Goal: Task Accomplishment & Management: Complete application form

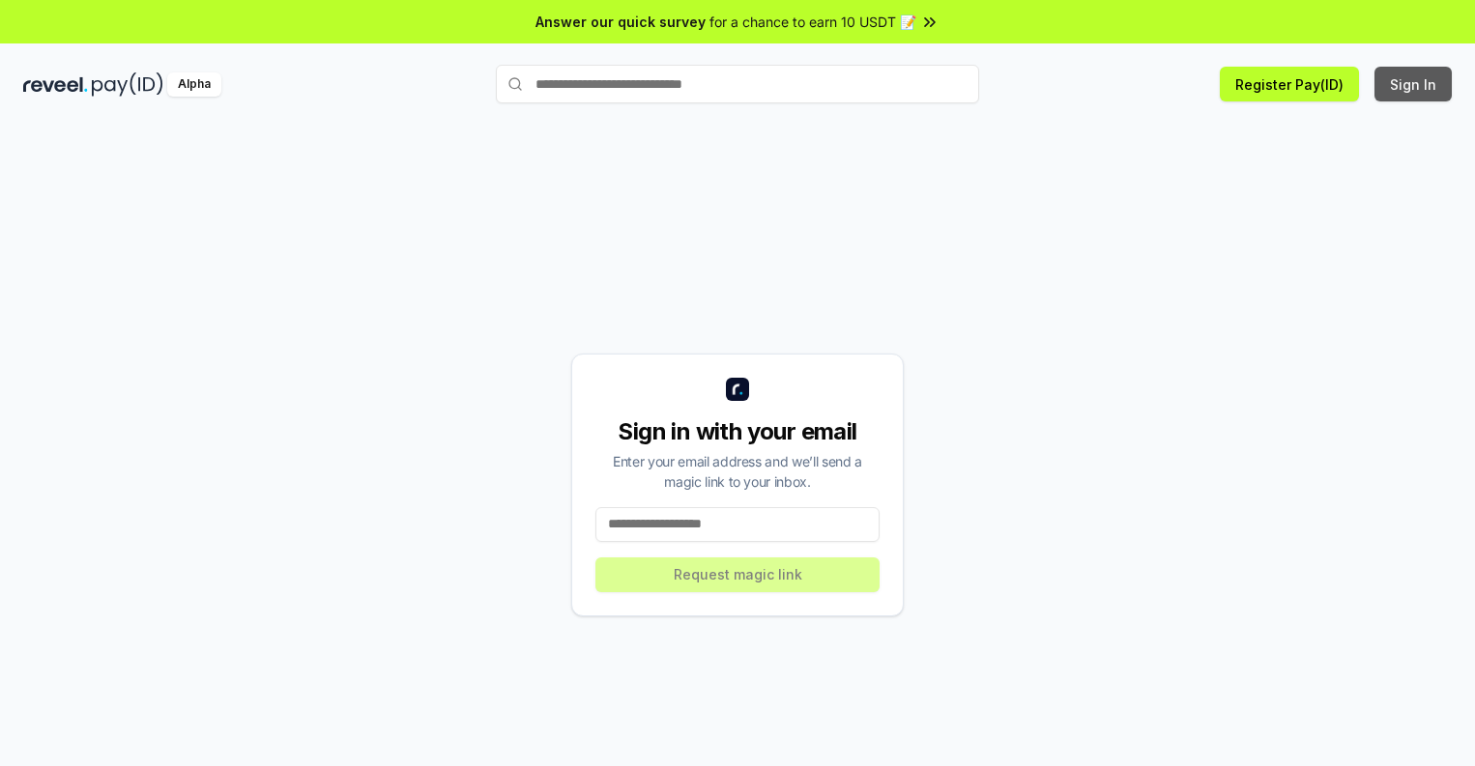
click at [1414, 84] on button "Sign In" at bounding box center [1412, 84] width 77 height 35
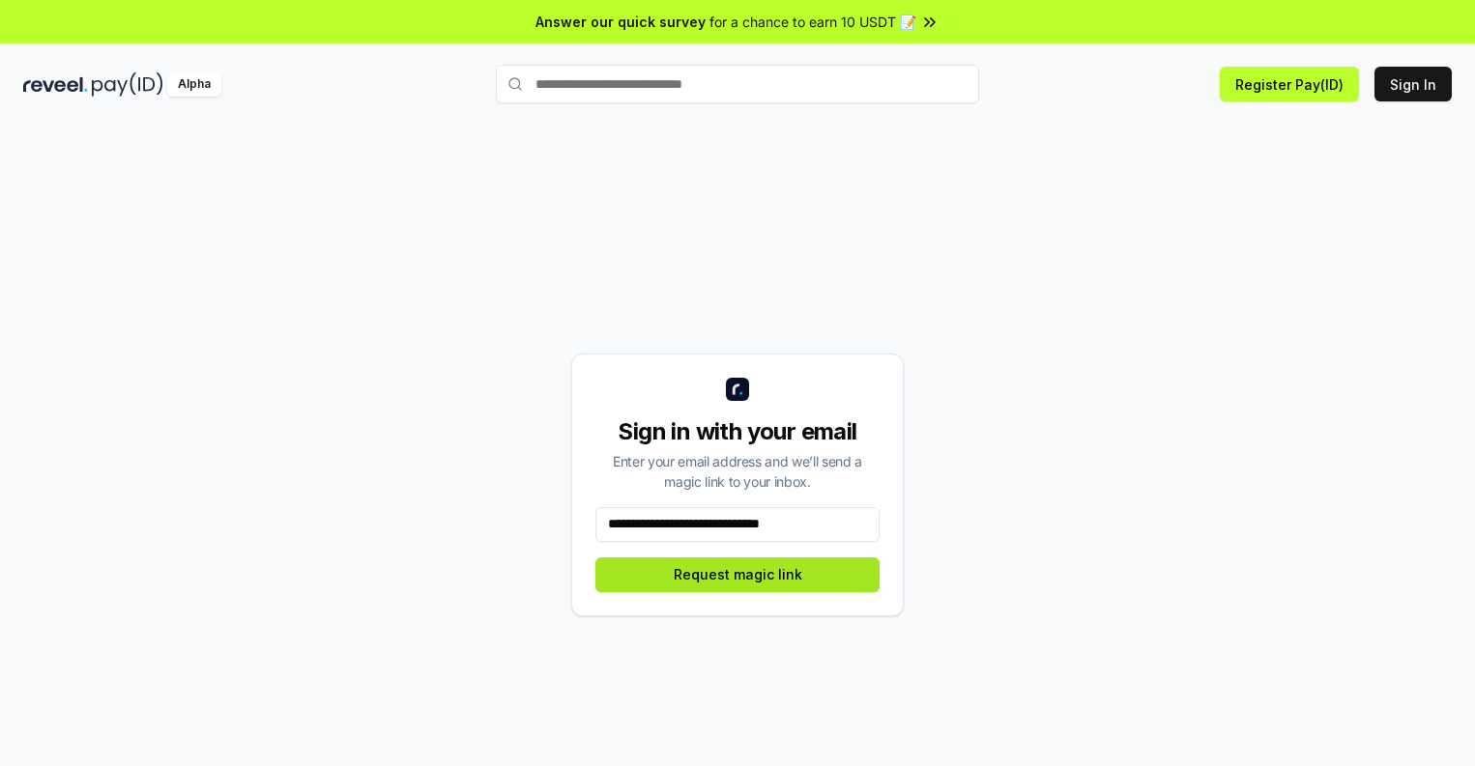
type input "**********"
click at [737, 574] on button "Request magic link" at bounding box center [737, 575] width 284 height 35
